Goal: Task Accomplishment & Management: Use online tool/utility

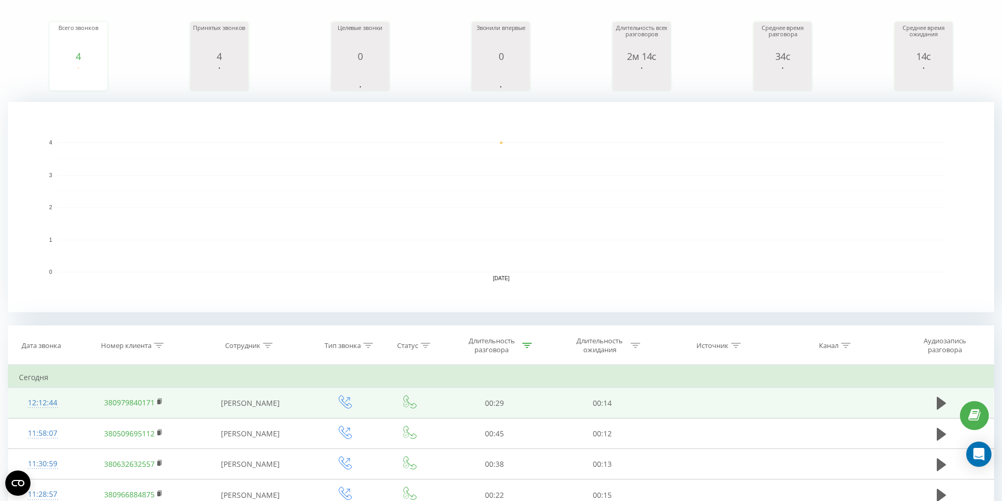
scroll to position [268, 0]
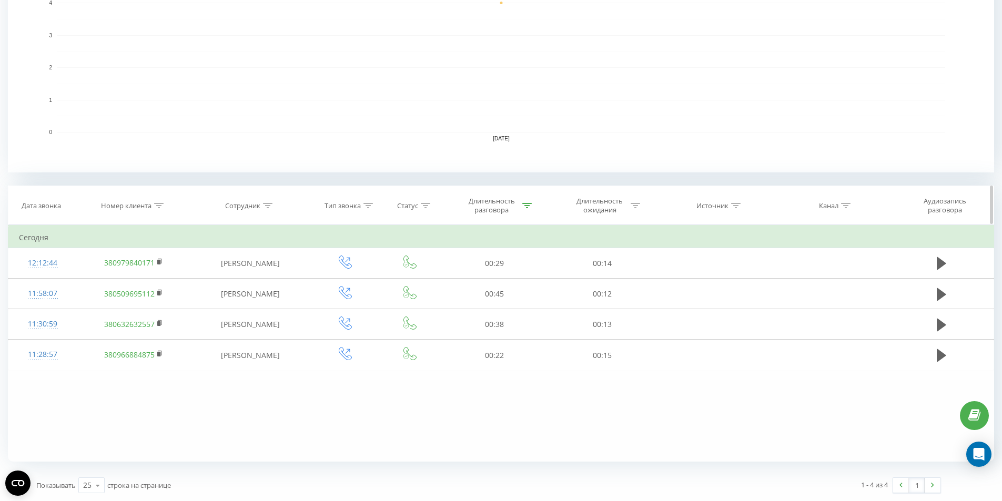
click at [531, 208] on div at bounding box center [527, 206] width 9 height 9
click at [503, 256] on div at bounding box center [488, 257] width 75 height 10
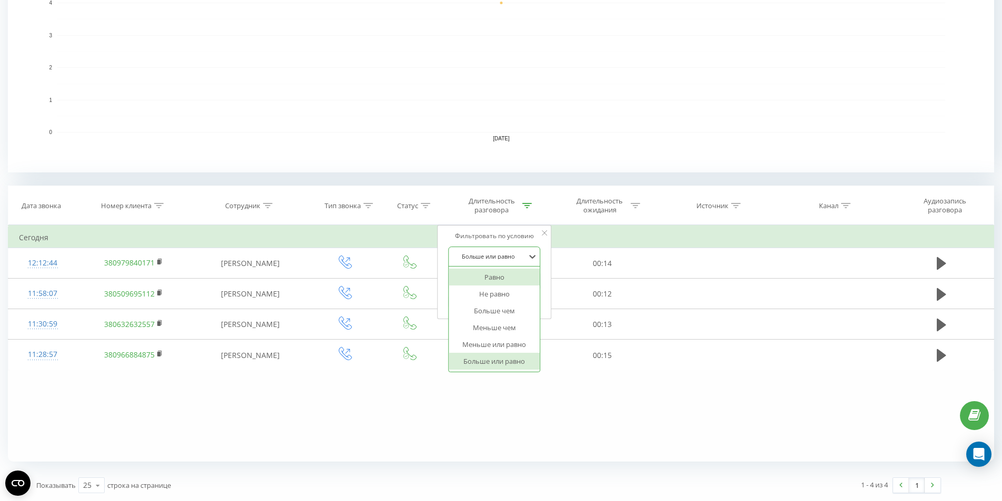
click at [444, 266] on div "Фильтровать по условию Доступно 6 результатов. Используйте кнопки «Вверх» и «Вн…" at bounding box center [494, 272] width 115 height 95
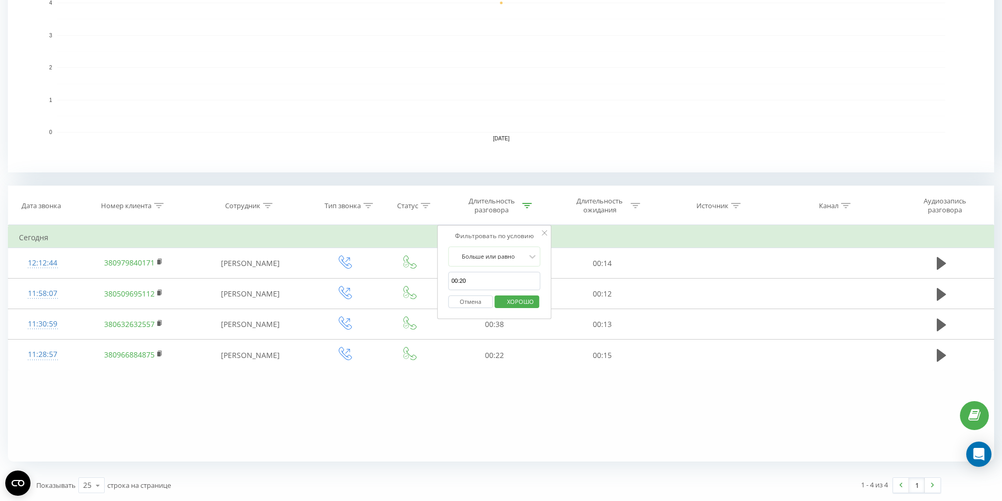
click at [475, 286] on input "00:20" at bounding box center [494, 281] width 93 height 18
click at [521, 300] on font "ХОРОШО" at bounding box center [520, 302] width 27 height 8
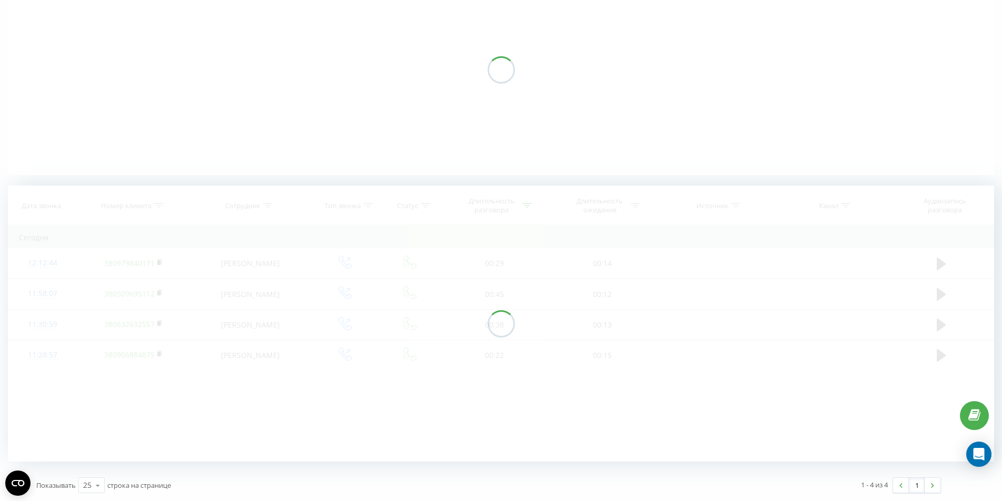
scroll to position [121, 0]
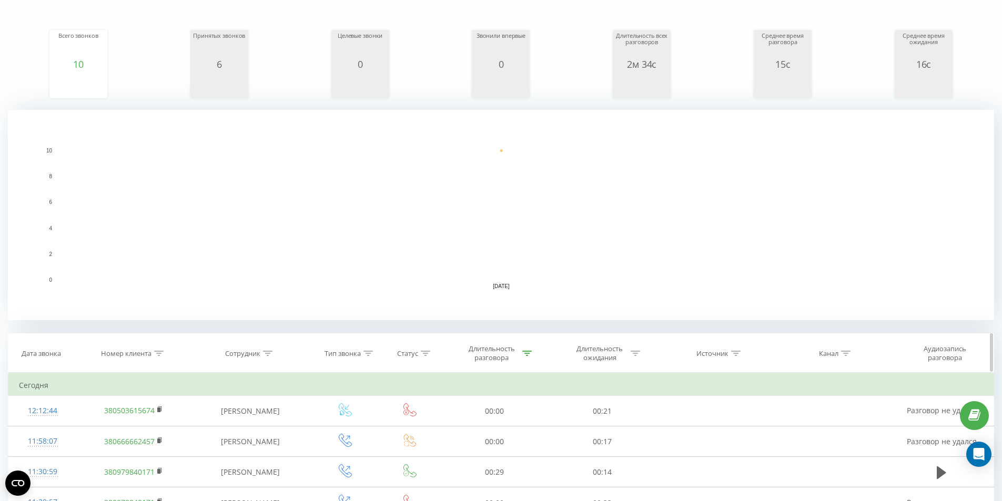
drag, startPoint x: 528, startPoint y: 352, endPoint x: 527, endPoint y: 358, distance: 5.9
click at [528, 353] on icon at bounding box center [527, 353] width 9 height 5
click at [524, 399] on div "Больше или равно" at bounding box center [494, 405] width 93 height 20
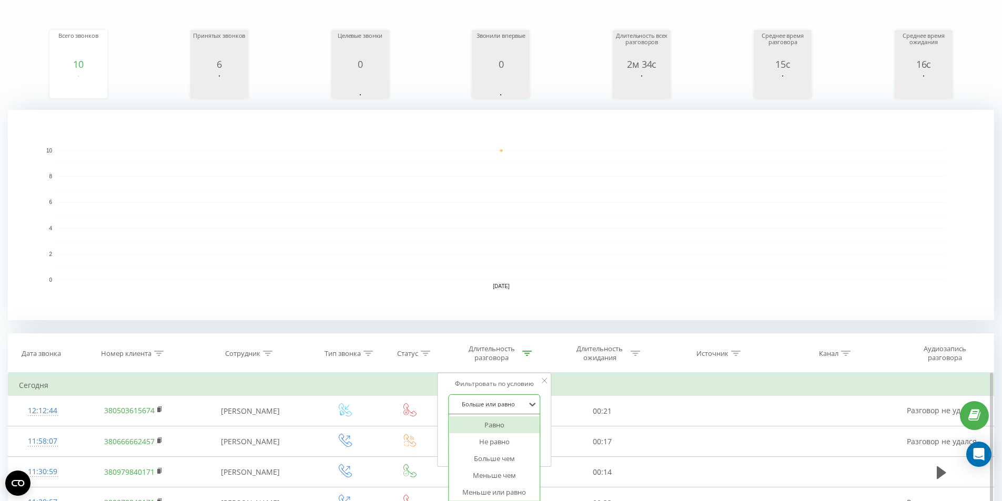
scroll to position [139, 0]
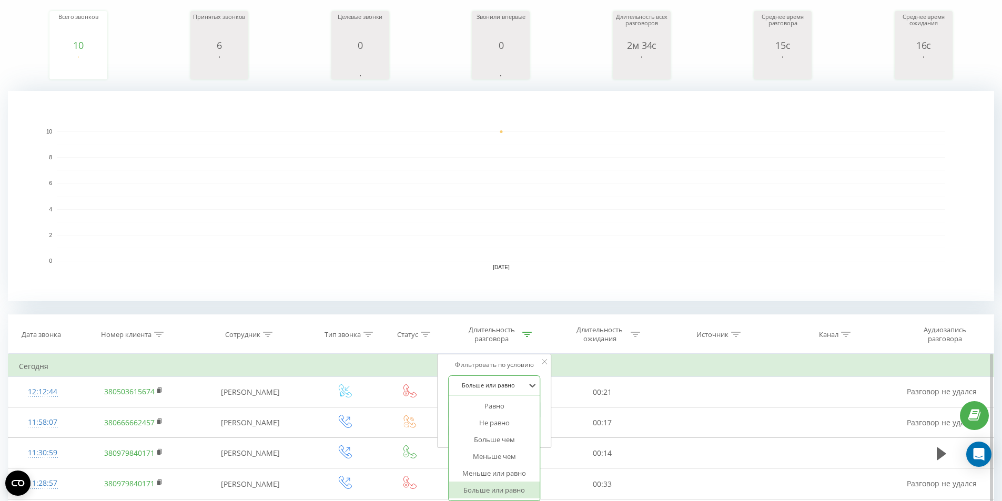
click at [504, 487] on font "Больше или равно" at bounding box center [495, 490] width 62 height 9
click at [478, 402] on input "00:00" at bounding box center [494, 410] width 93 height 18
drag, startPoint x: 468, startPoint y: 405, endPoint x: 471, endPoint y: 409, distance: 5.6
click at [468, 405] on input "00:20" at bounding box center [494, 410] width 93 height 18
type input "00:20"
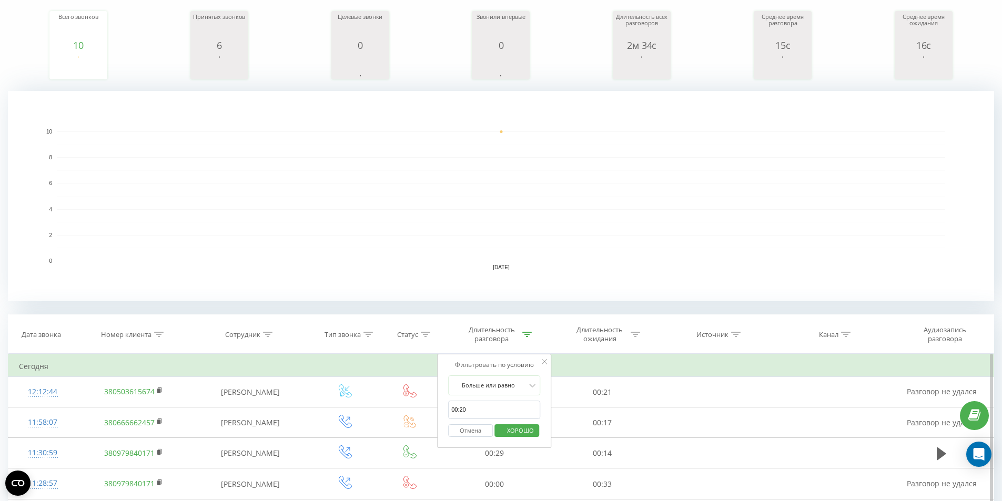
click at [506, 425] on span "ХОРОШО" at bounding box center [521, 431] width 48 height 16
